Goal: Task Accomplishment & Management: Use online tool/utility

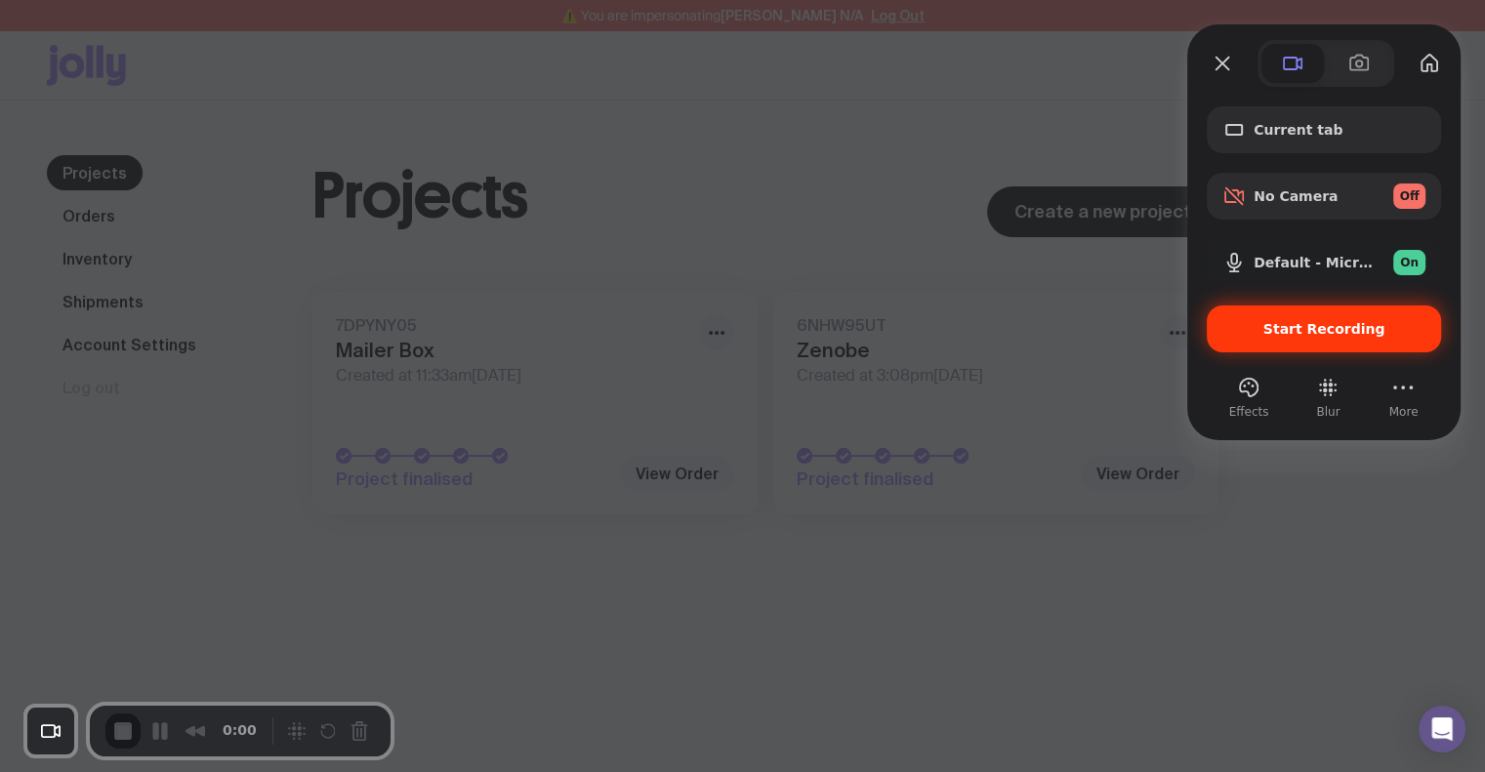
click at [1300, 325] on span "Start Recording" at bounding box center [1324, 329] width 122 height 16
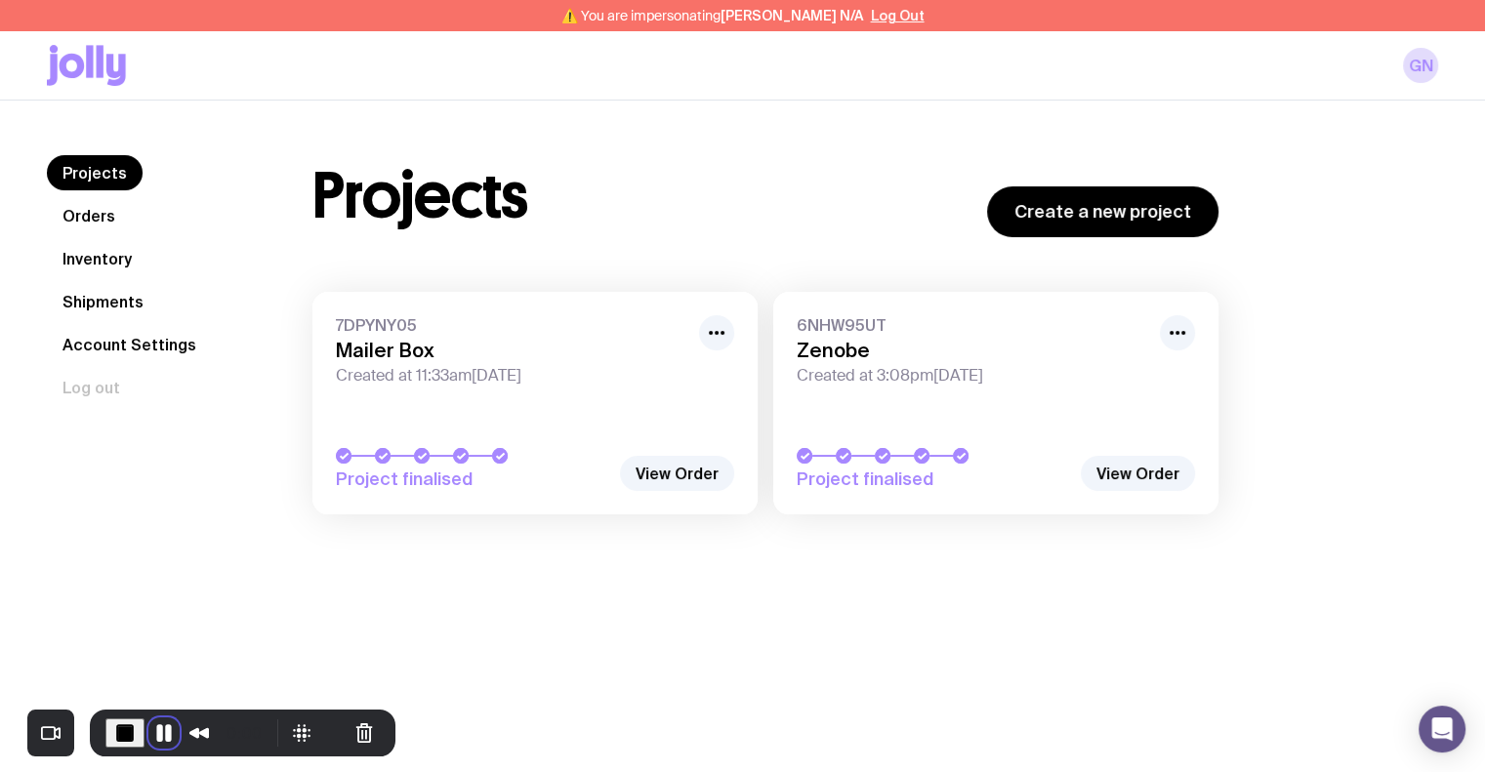
click at [160, 730] on button "Pause Recording" at bounding box center [163, 733] width 31 height 31
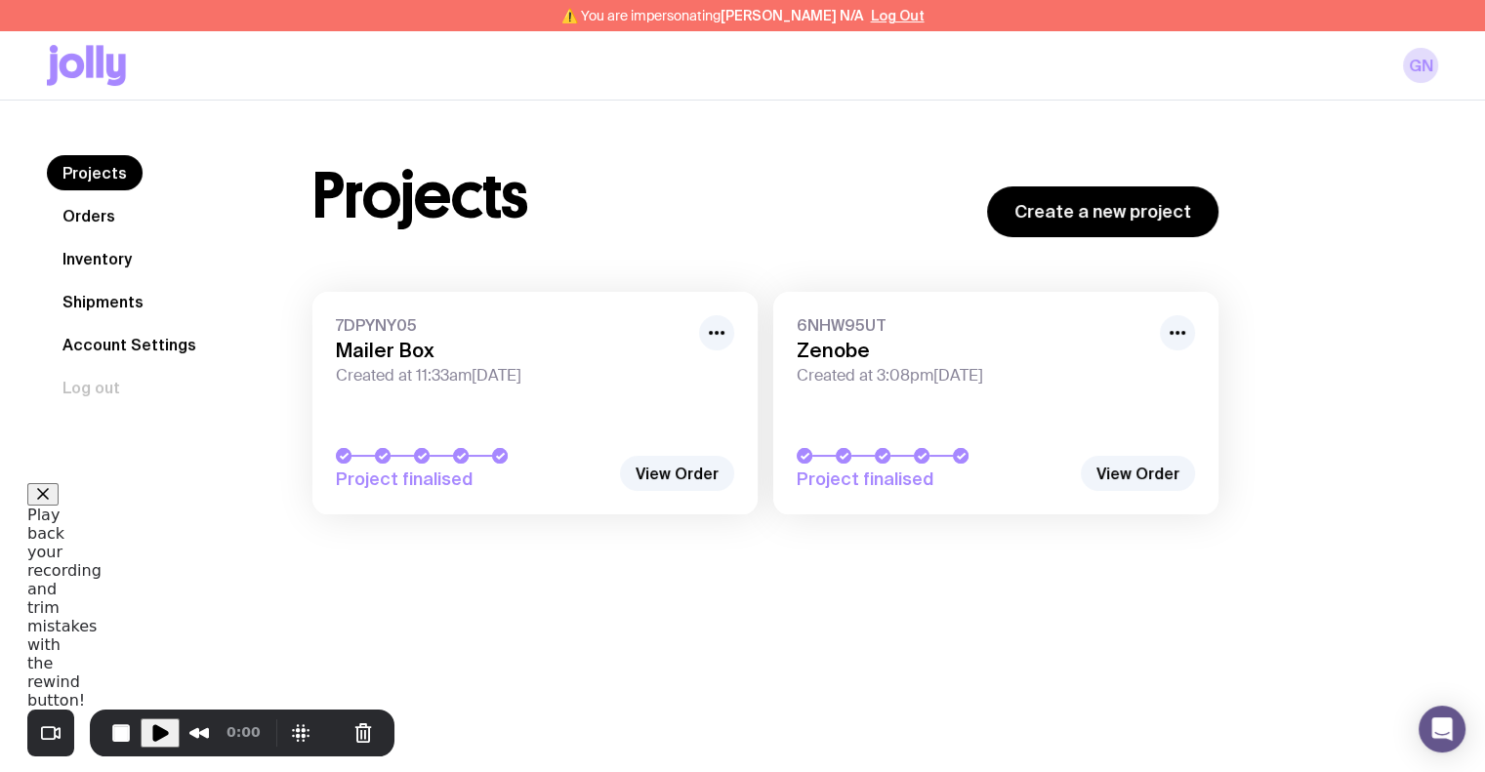
click at [149, 725] on span "Play Recording" at bounding box center [159, 732] width 23 height 23
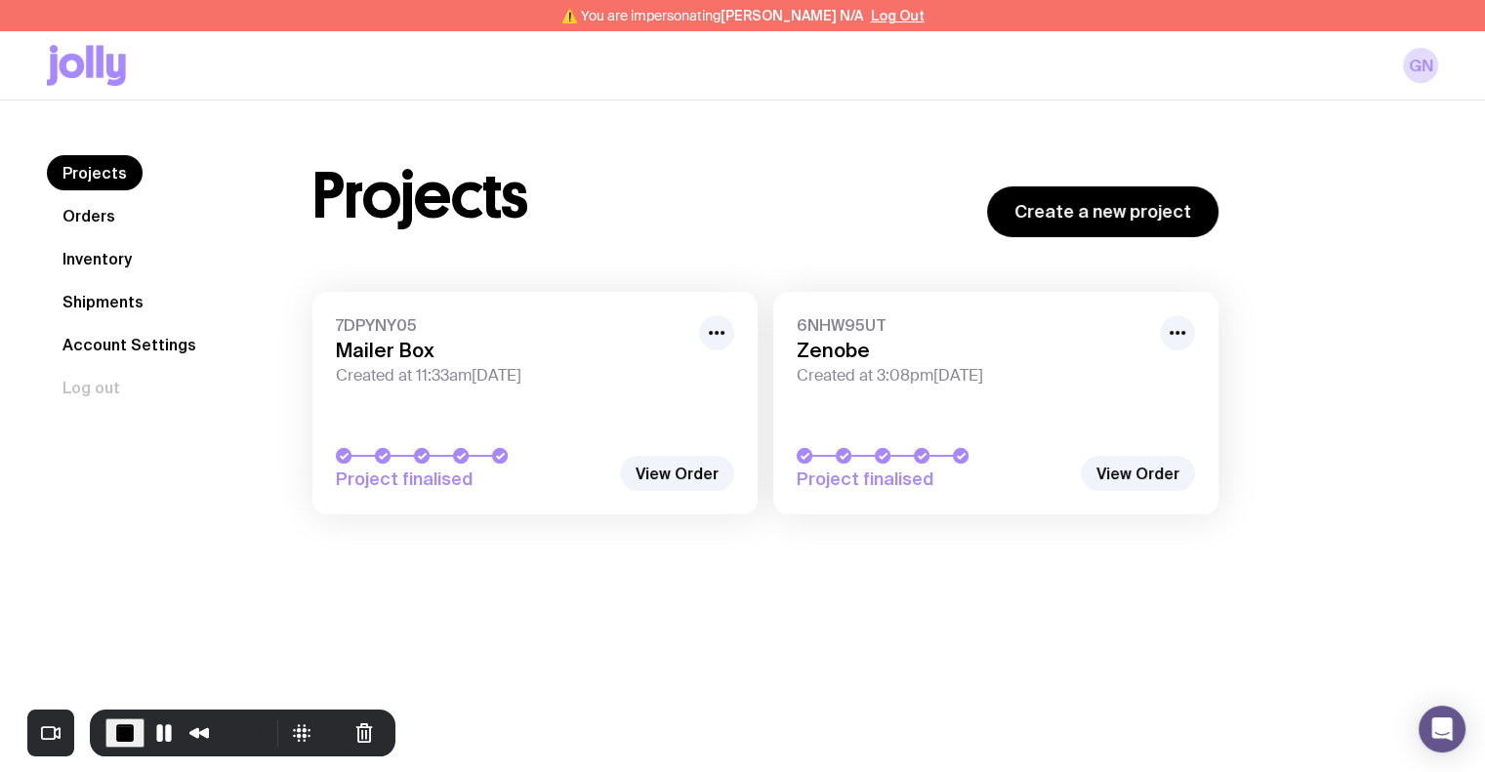
click at [100, 260] on link "Inventory" at bounding box center [97, 258] width 101 height 35
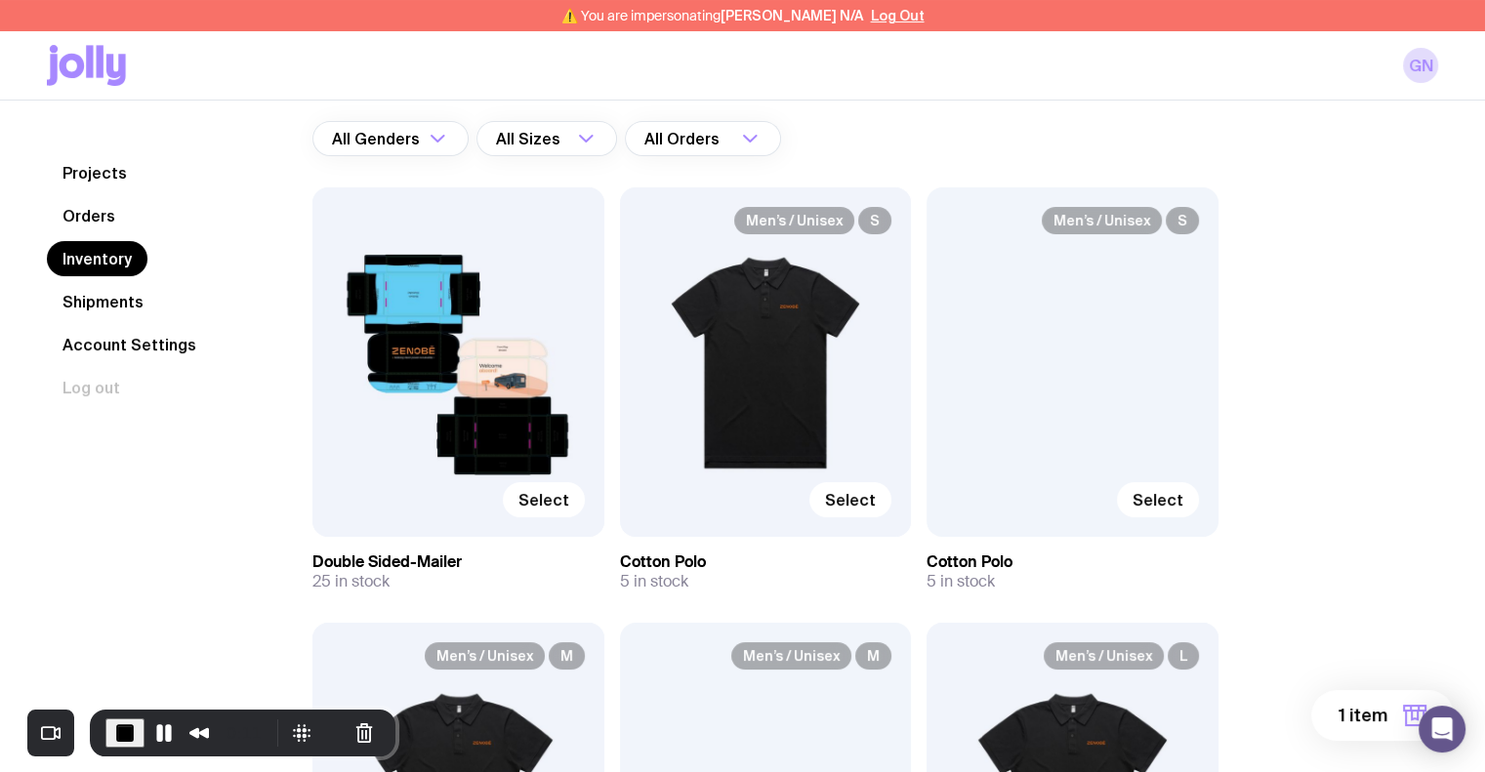
scroll to position [195, 0]
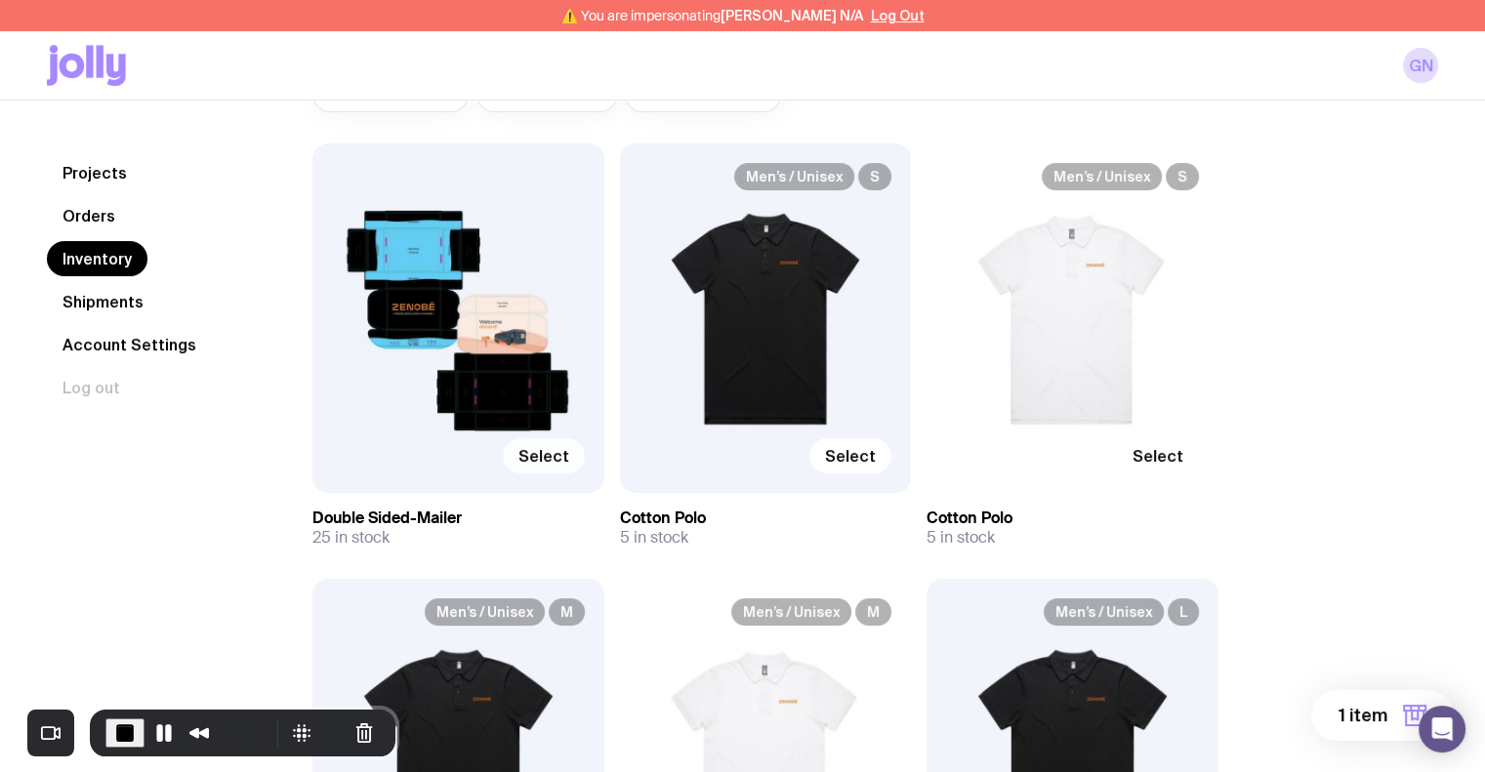
click at [556, 451] on span "Select" at bounding box center [543, 456] width 51 height 20
click at [0, 0] on input "Select" at bounding box center [0, 0] width 0 height 0
click at [842, 459] on span "Select" at bounding box center [850, 456] width 51 height 20
click at [0, 0] on input "Select" at bounding box center [0, 0] width 0 height 0
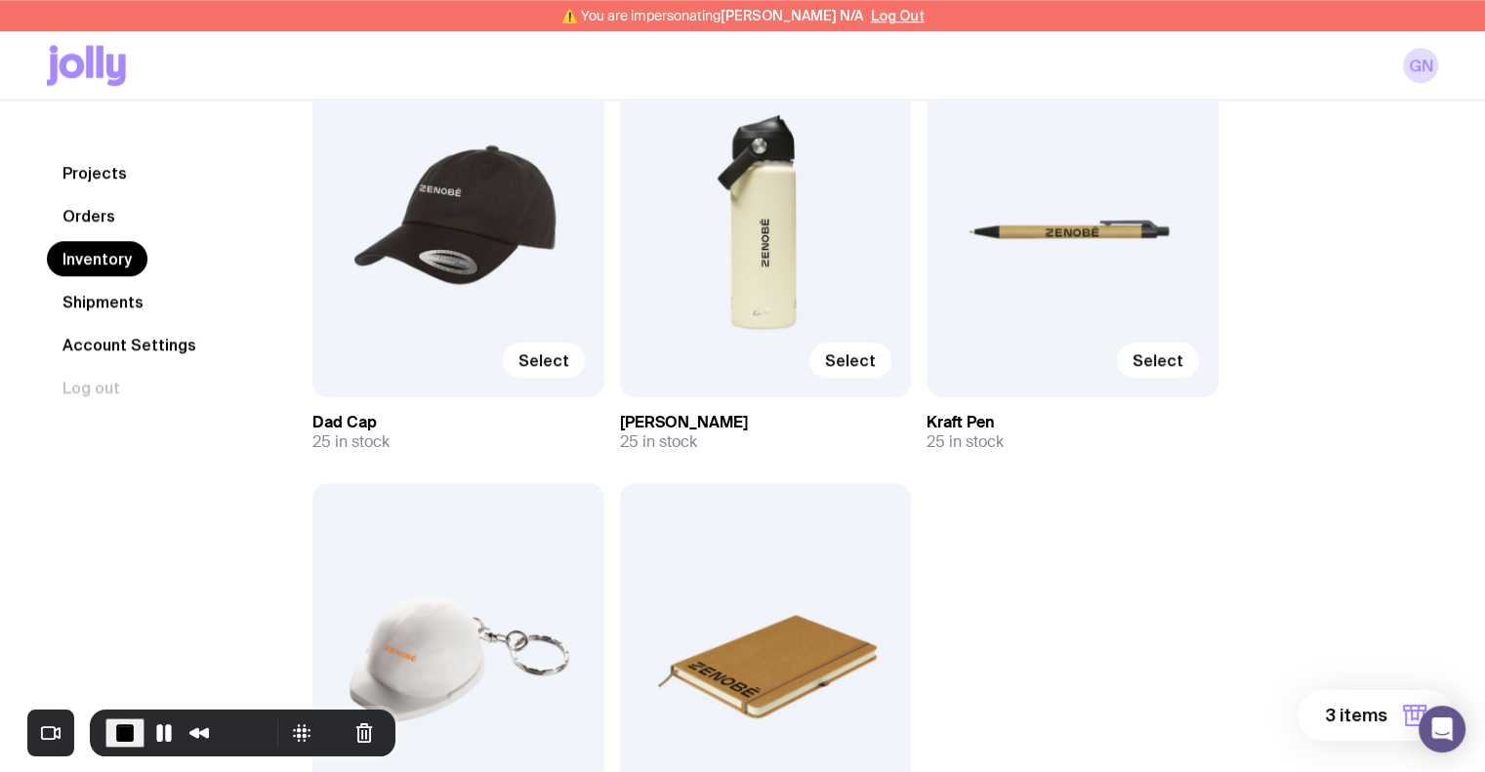
scroll to position [1660, 0]
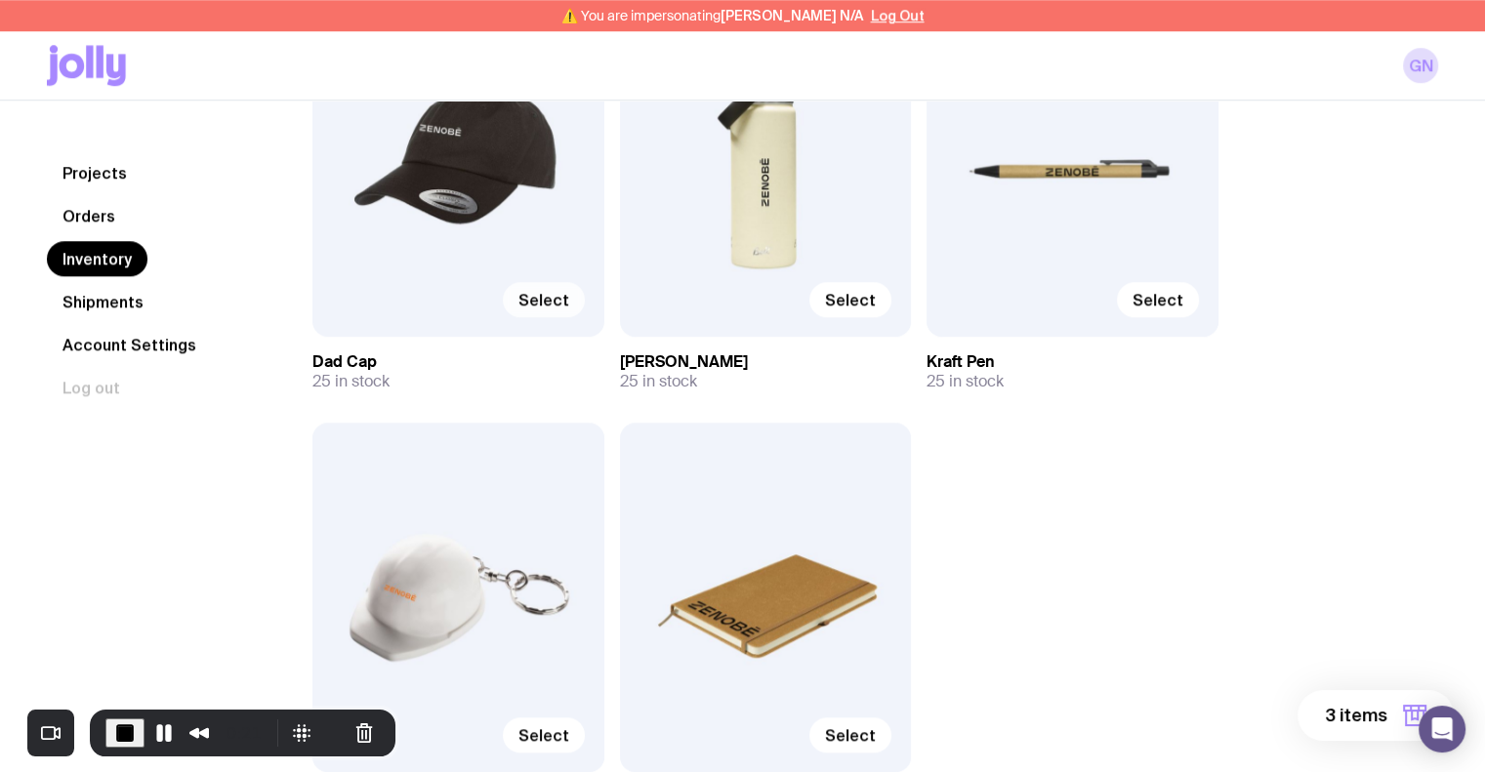
click at [556, 290] on span "Select" at bounding box center [543, 300] width 51 height 20
click at [0, 0] on input "Select" at bounding box center [0, 0] width 0 height 0
click at [855, 306] on span "Select" at bounding box center [850, 300] width 51 height 20
click at [0, 0] on input "Select" at bounding box center [0, 0] width 0 height 0
click at [1137, 304] on span "Select" at bounding box center [1158, 300] width 51 height 20
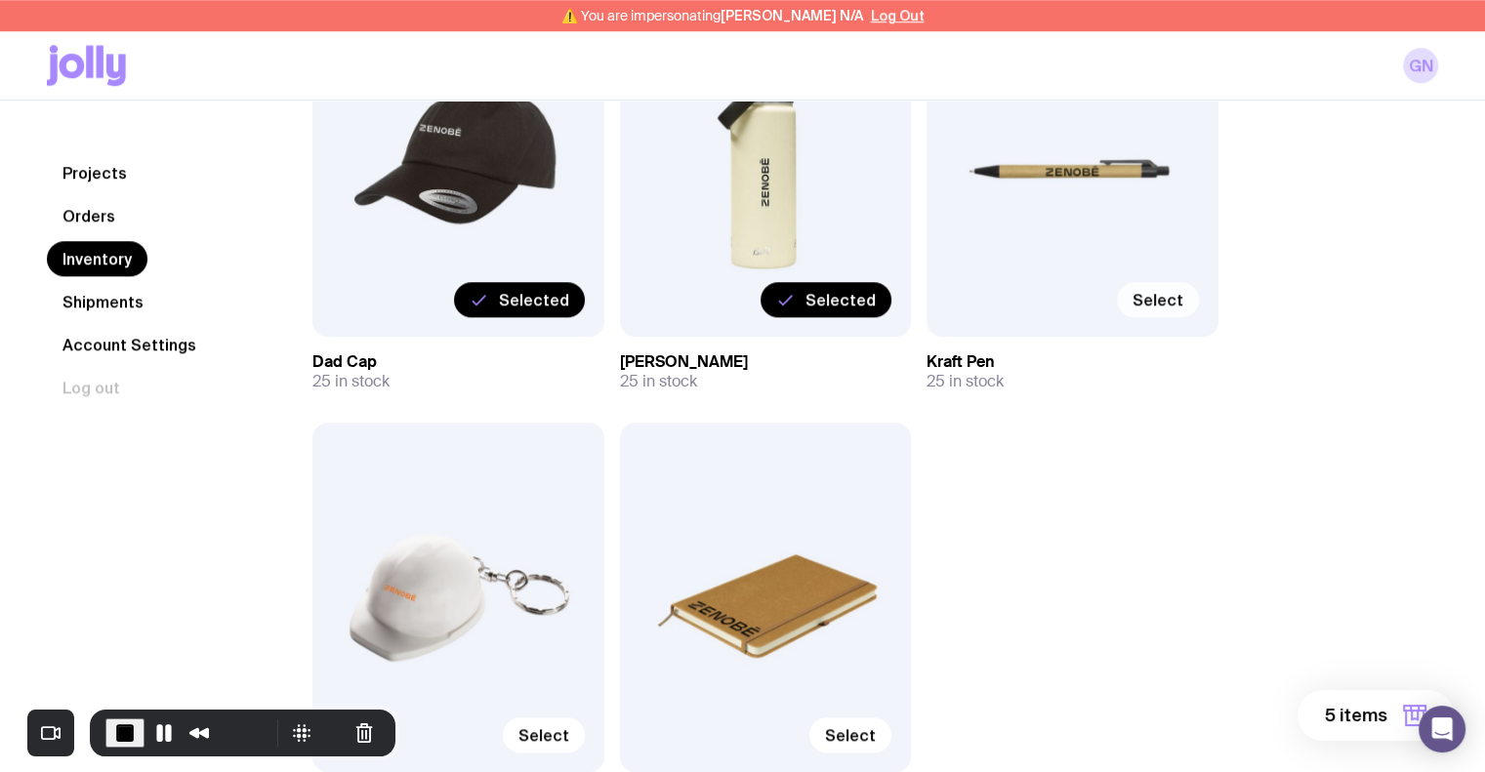
click at [0, 0] on input "Select" at bounding box center [0, 0] width 0 height 0
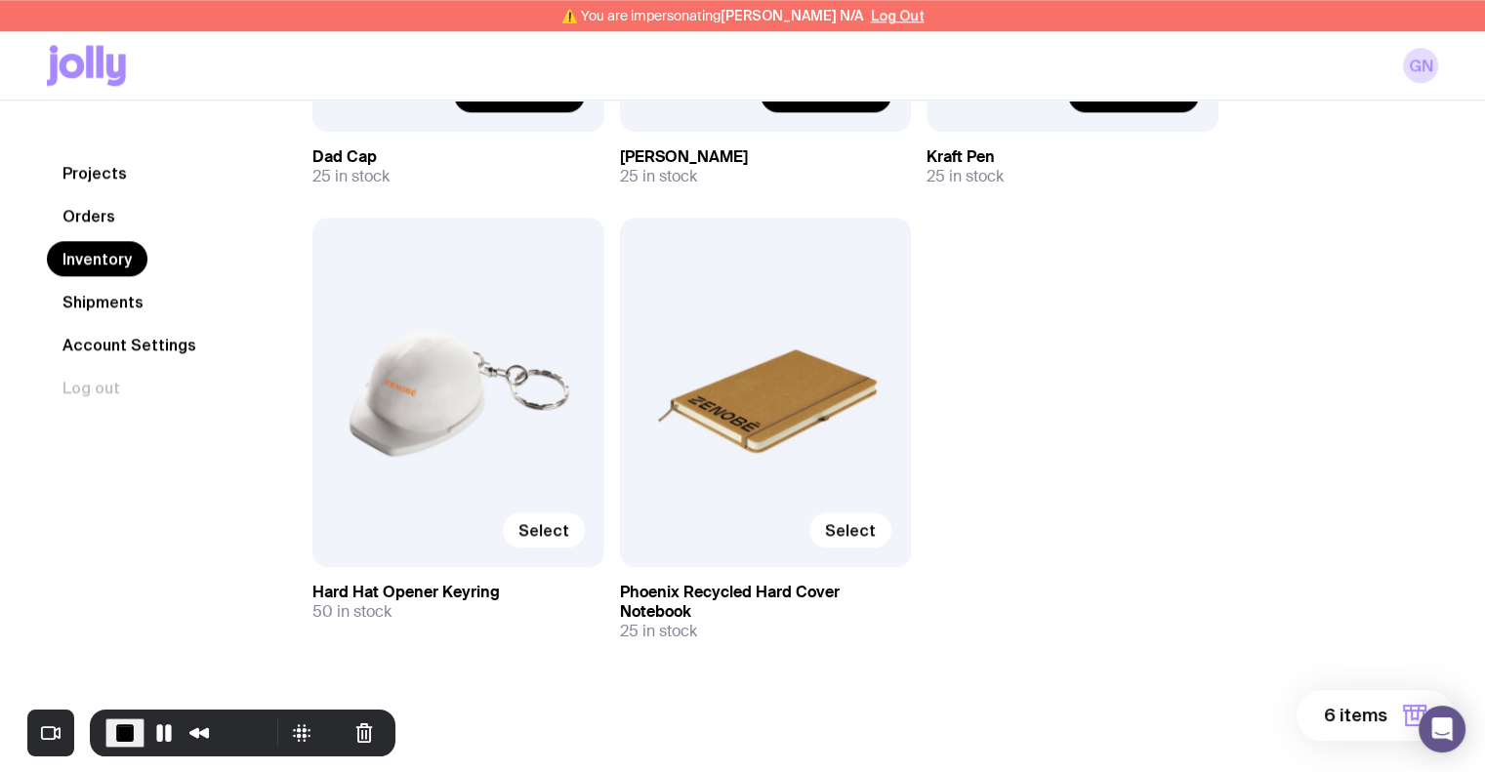
scroll to position [1866, 0]
click at [553, 523] on span "Select" at bounding box center [543, 529] width 51 height 20
click at [0, 0] on input "Select" at bounding box center [0, 0] width 0 height 0
click at [844, 530] on span "Select" at bounding box center [850, 529] width 51 height 20
click at [0, 0] on input "Select" at bounding box center [0, 0] width 0 height 0
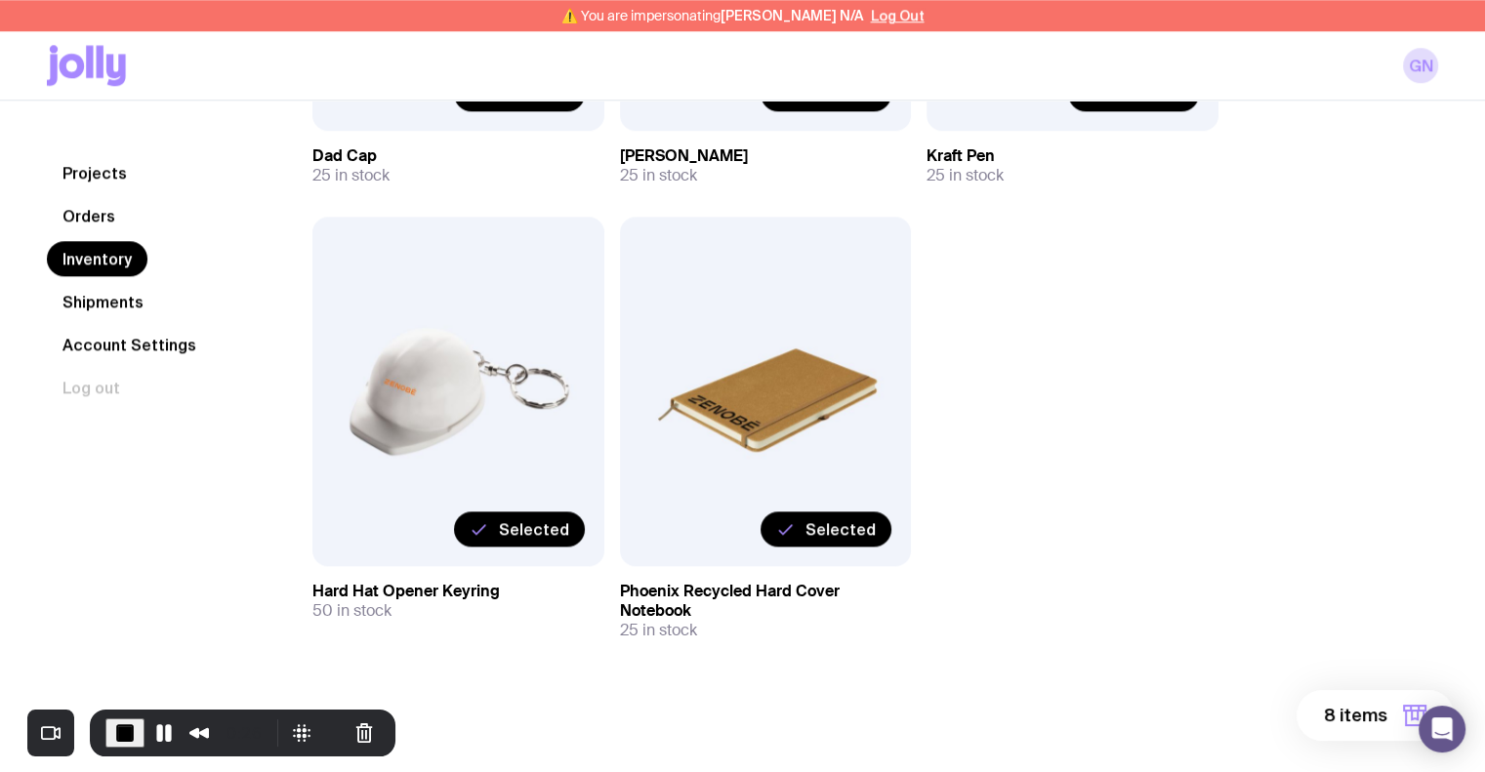
click at [1370, 704] on span "8 items" at bounding box center [1355, 715] width 63 height 23
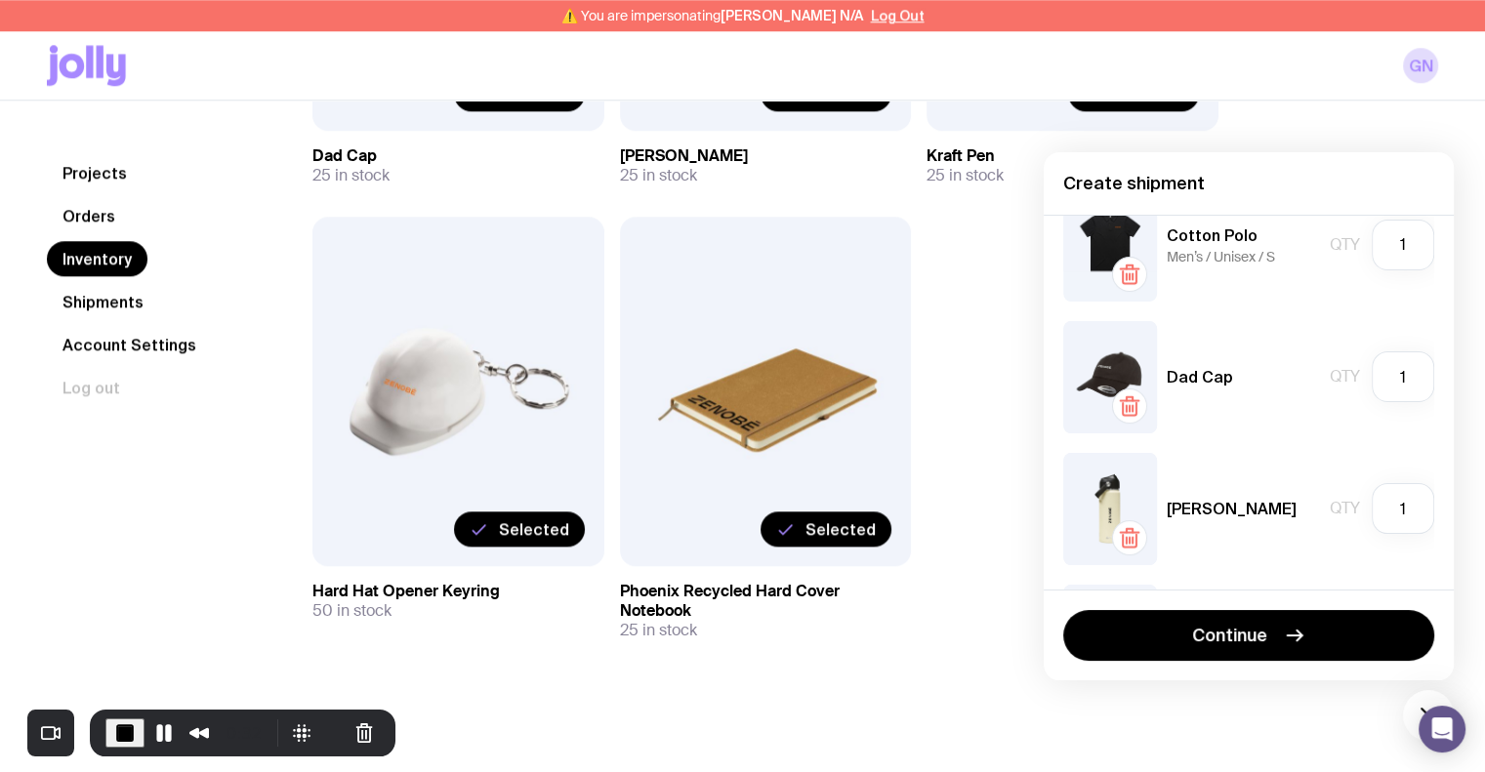
scroll to position [18, 0]
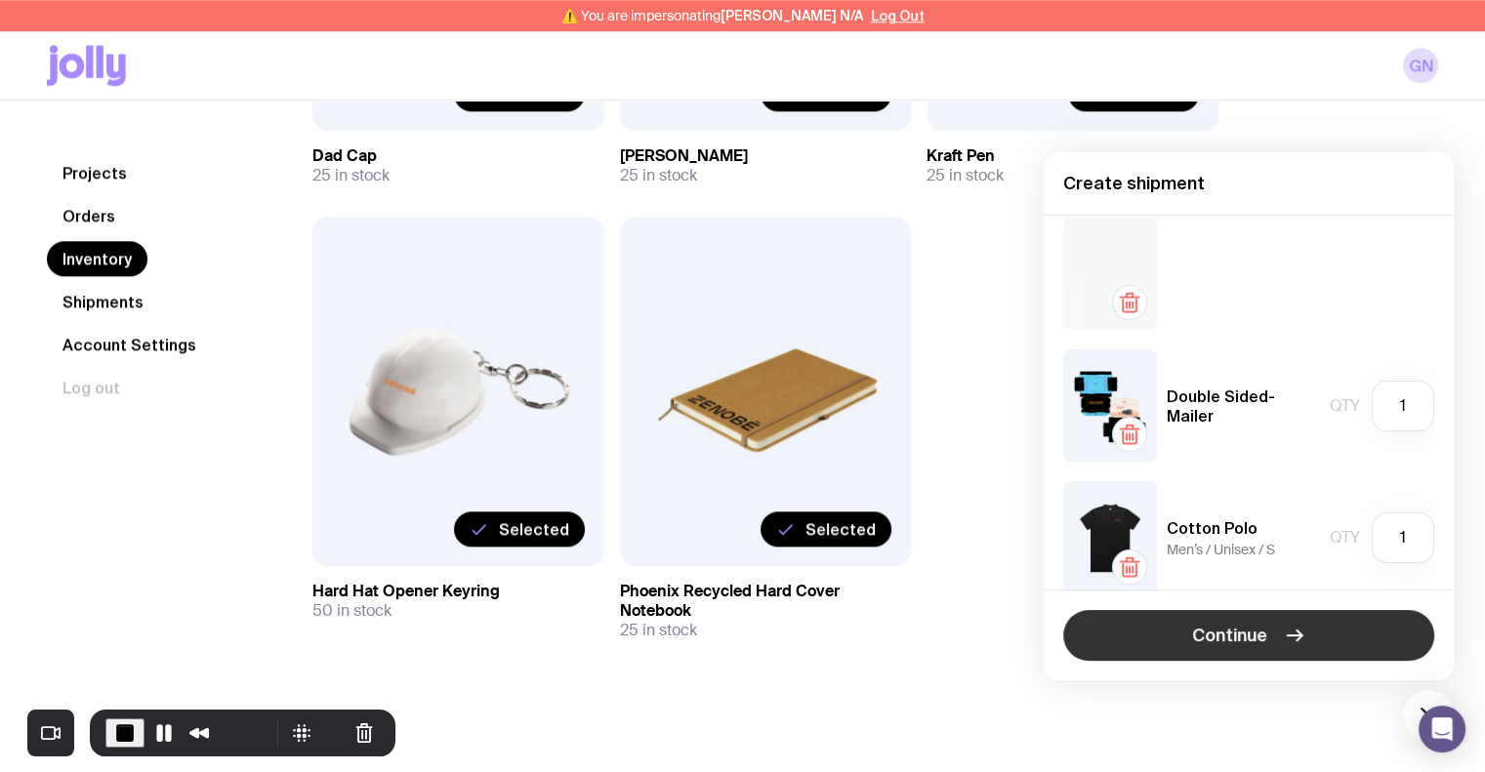
click at [1234, 644] on span "Continue" at bounding box center [1229, 635] width 75 height 23
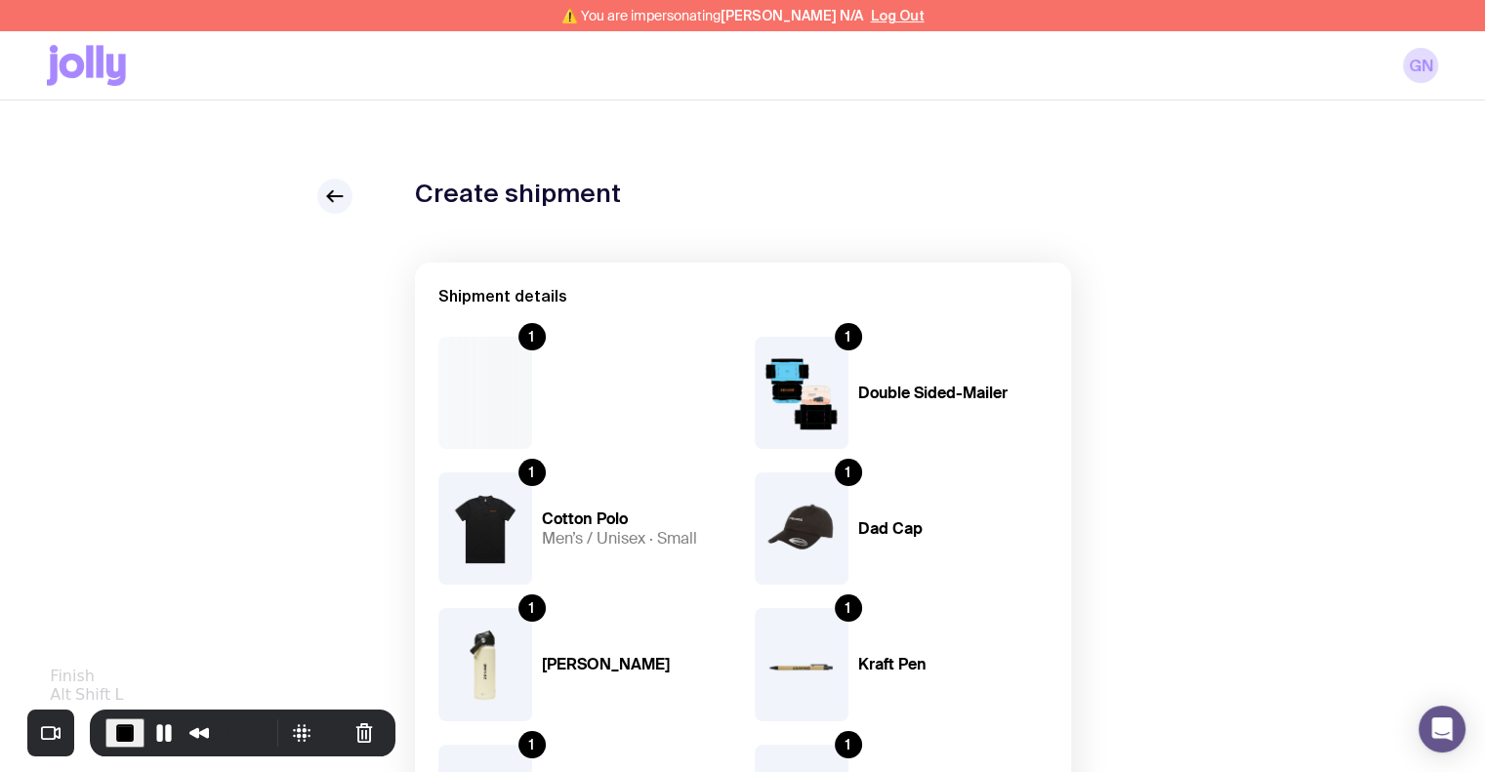
click at [127, 740] on span "End Recording" at bounding box center [124, 732] width 23 height 23
